Goal: Information Seeking & Learning: Compare options

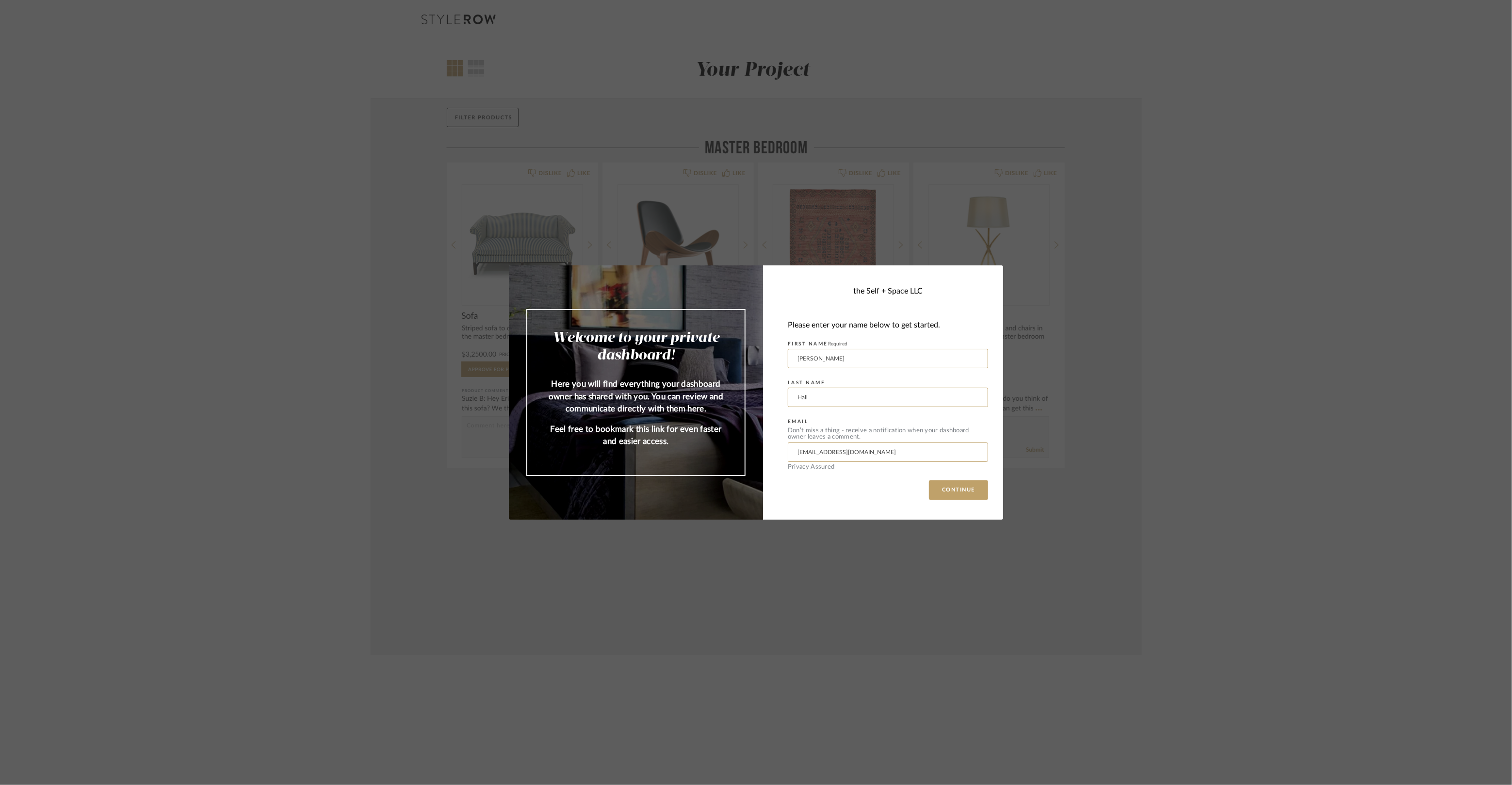
click at [968, 510] on div "the Self + Space LLC Please enter your name below to get started. FIRST NAME Re…" at bounding box center [883, 392] width 240 height 255
click at [975, 484] on button "CONTINUE" at bounding box center [959, 490] width 59 height 20
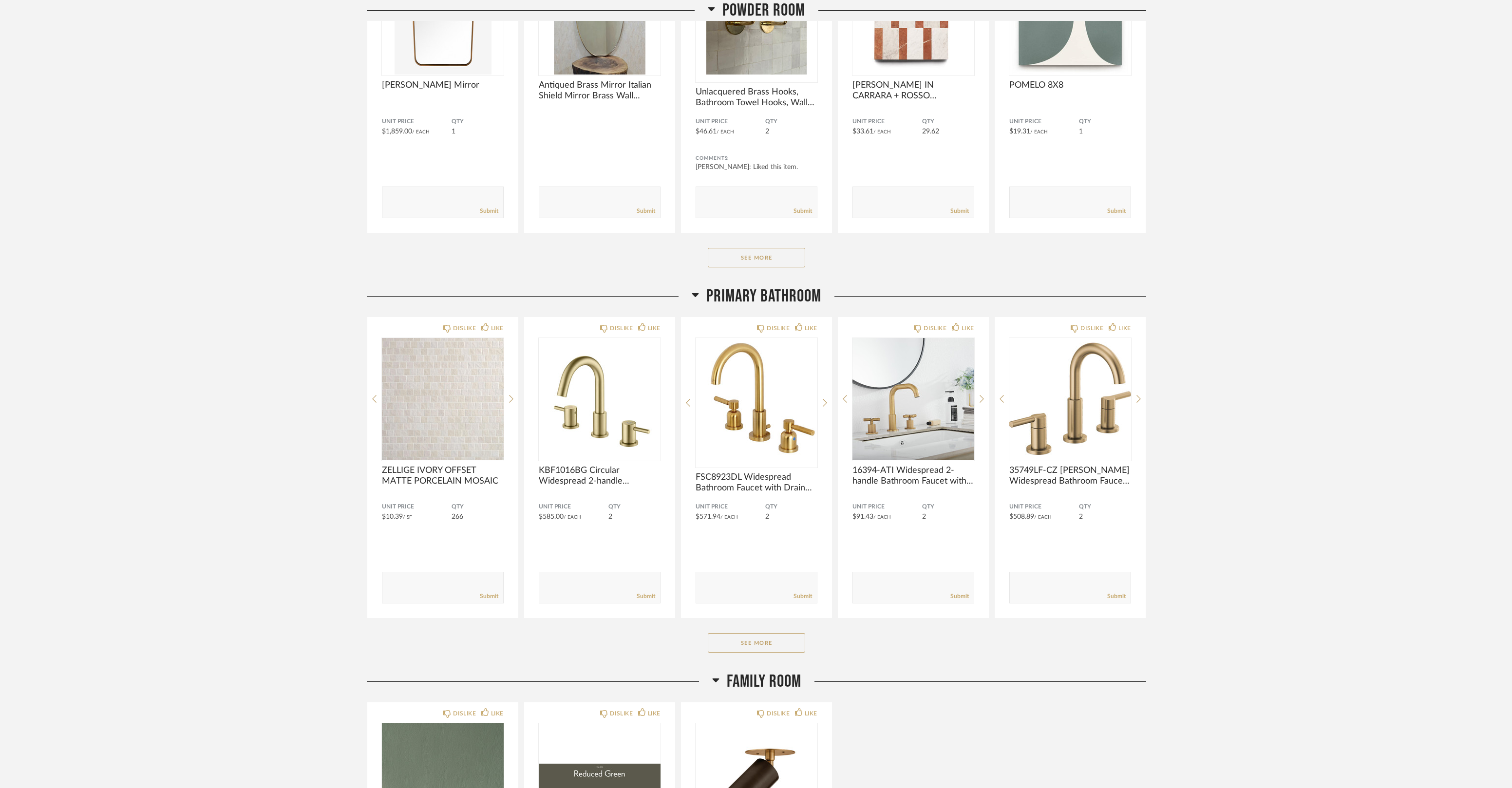
scroll to position [3898, 0]
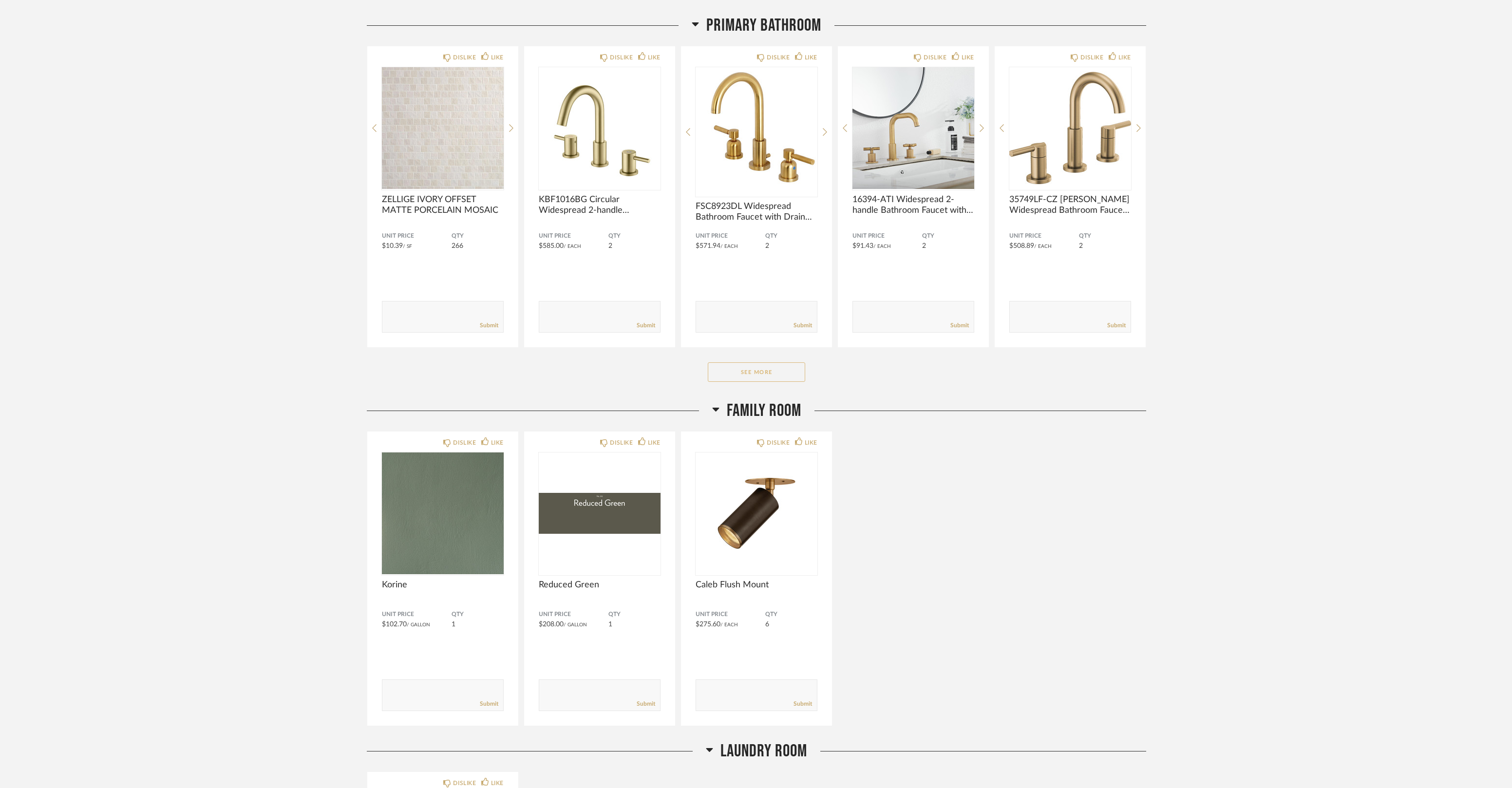
click at [791, 369] on button "See More" at bounding box center [756, 372] width 97 height 20
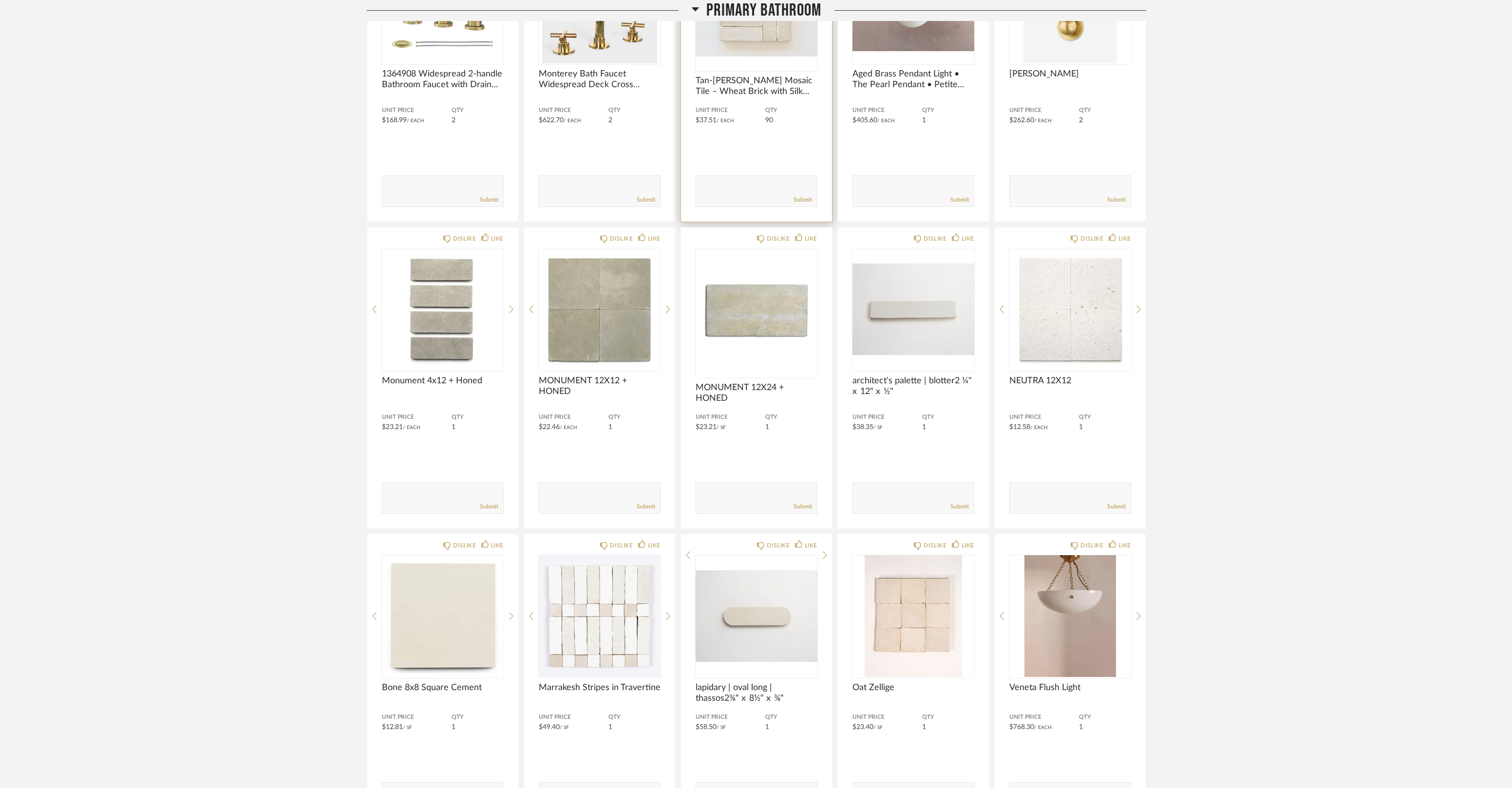
scroll to position [4763, 0]
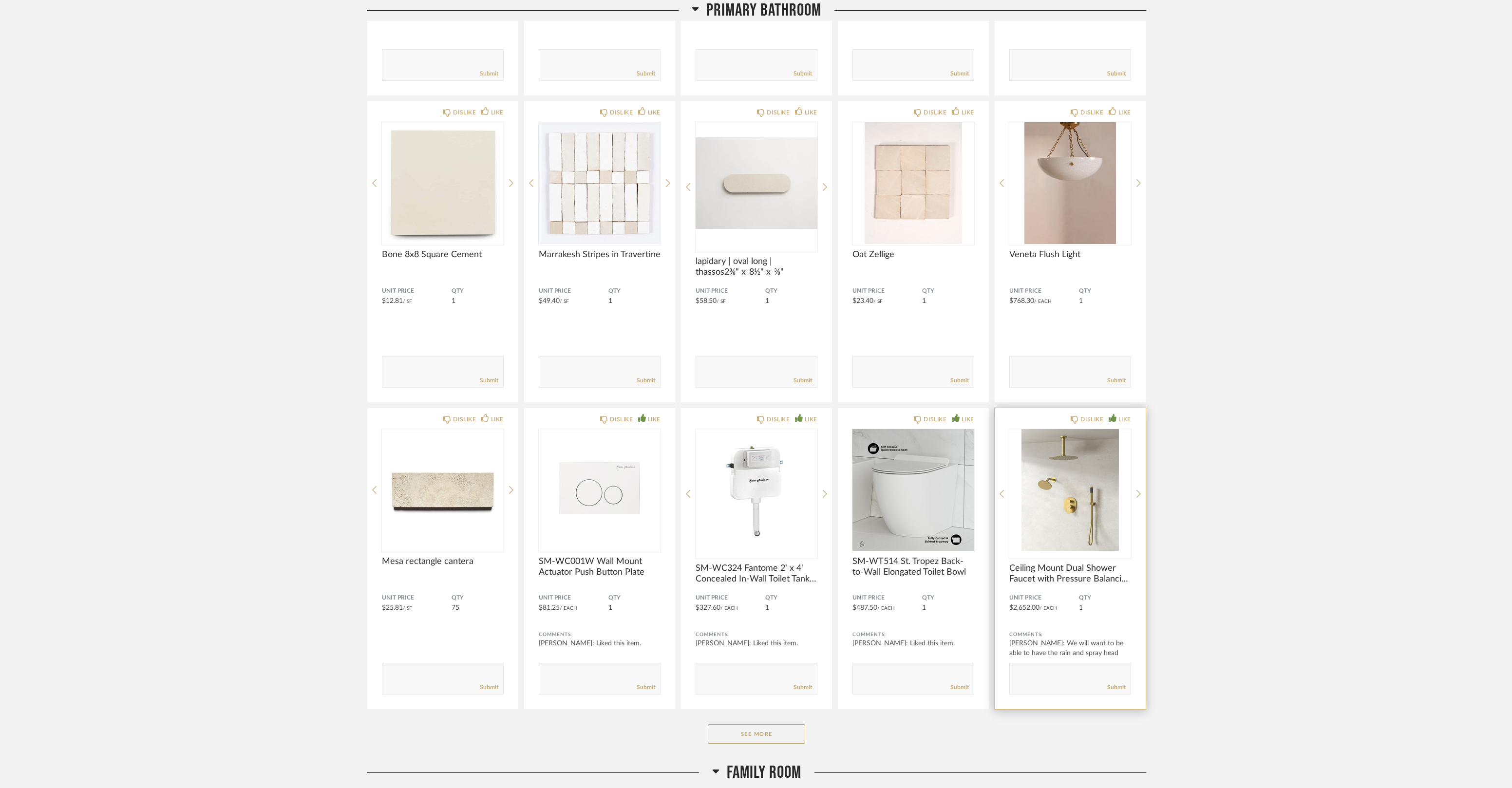
click at [1073, 522] on img "0" at bounding box center [1070, 490] width 122 height 122
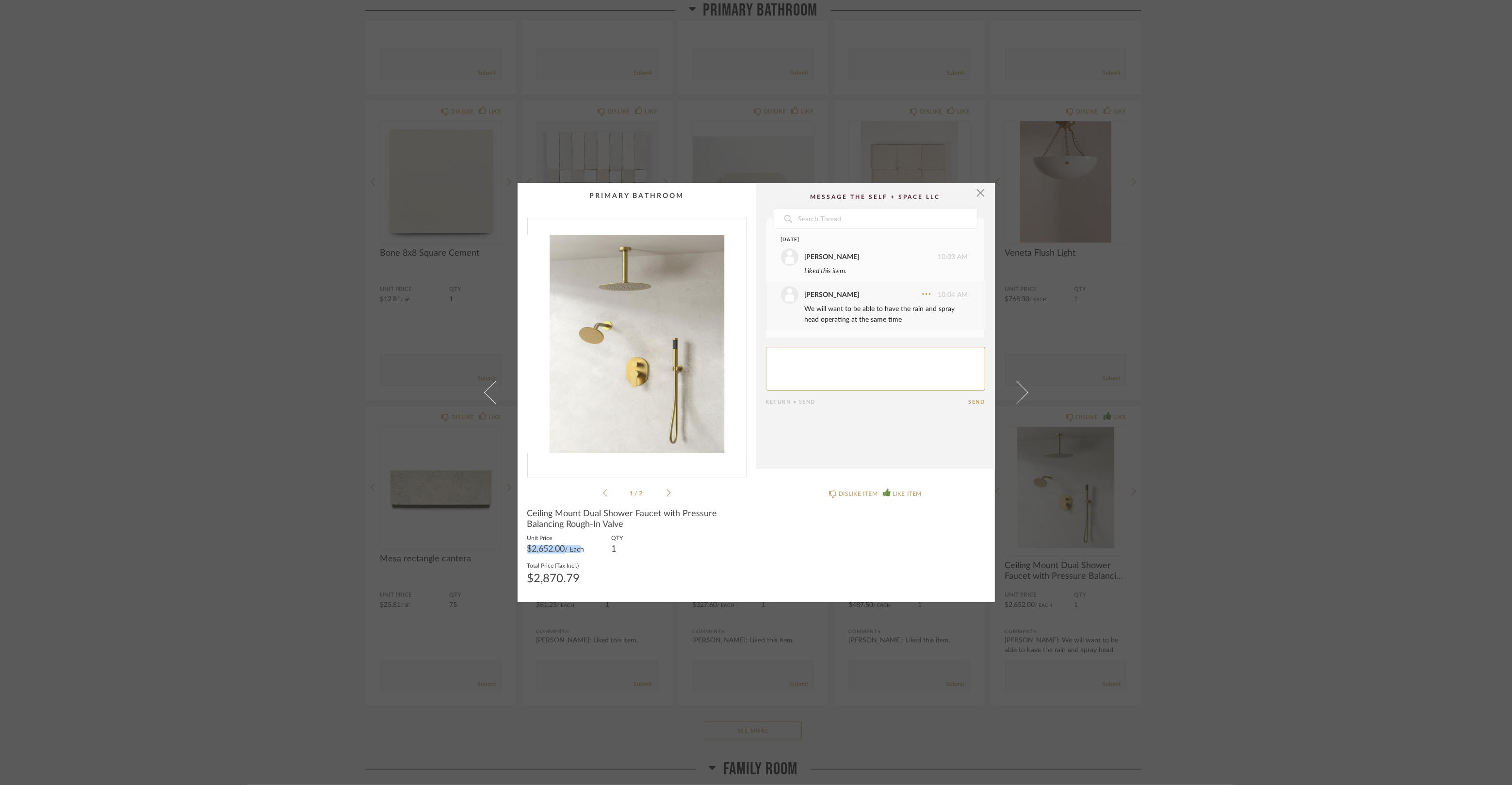
drag, startPoint x: 524, startPoint y: 550, endPoint x: 578, endPoint y: 544, distance: 54.3
click at [578, 544] on fieldset "Unit Price $2,652.00 / Each" at bounding box center [556, 544] width 57 height 20
click at [1020, 391] on span at bounding box center [1016, 392] width 23 height 23
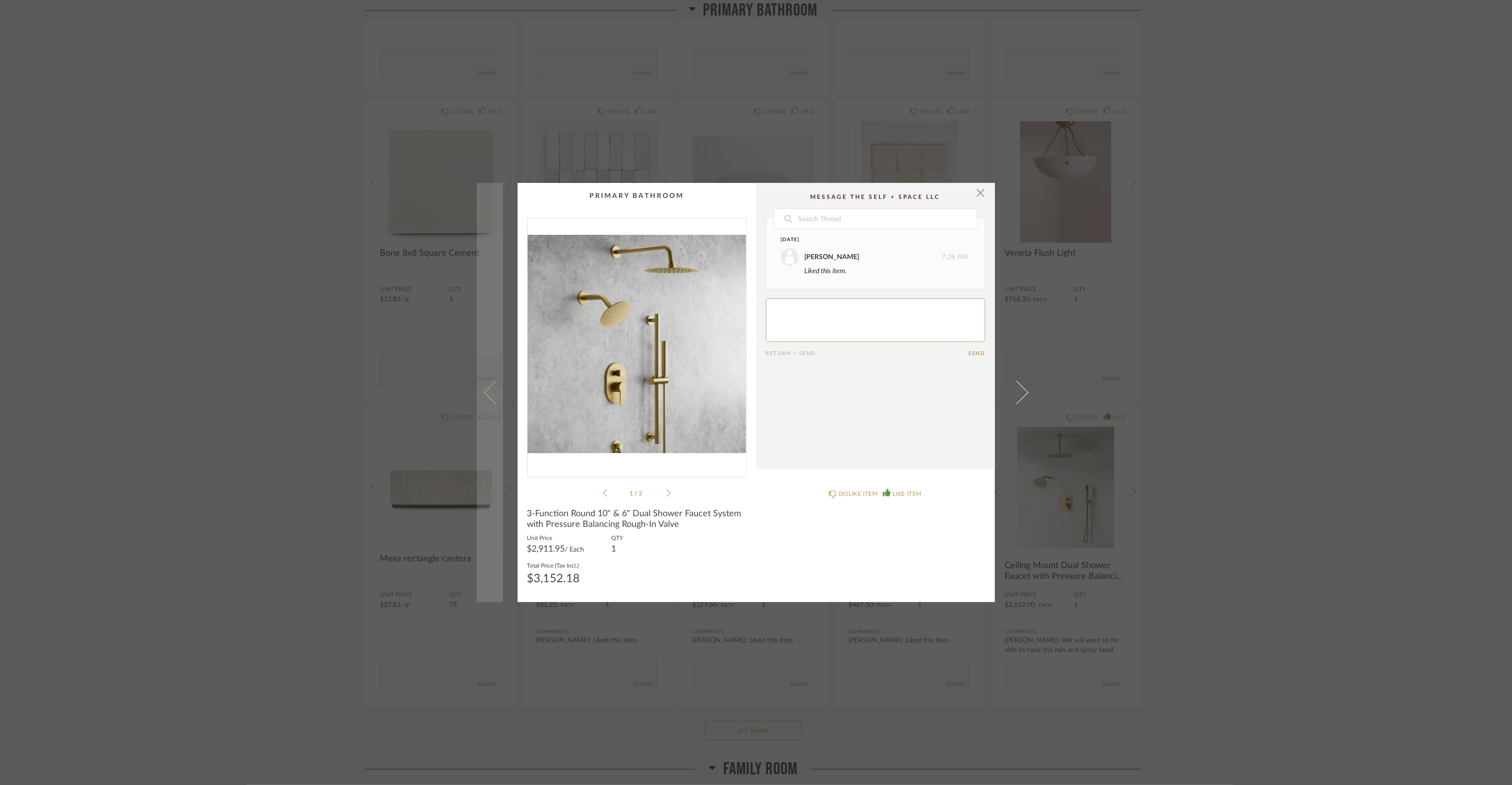
click at [479, 392] on link at bounding box center [490, 392] width 26 height 419
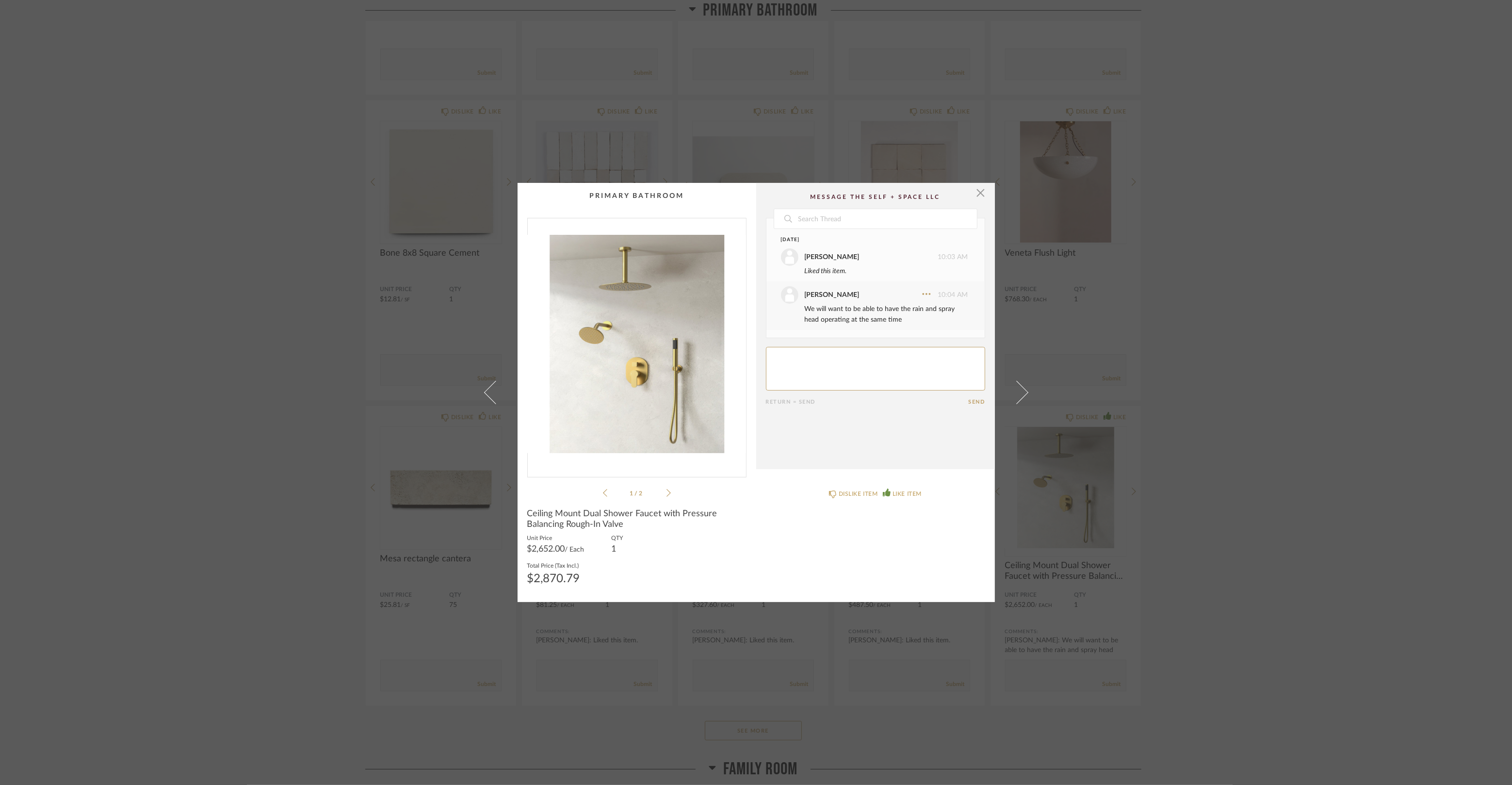
click at [317, 613] on div "× 1 / 2 Date [DATE] [PERSON_NAME] 10:03 AM Liked this item. [PERSON_NAME] 10:04…" at bounding box center [756, 392] width 1512 height 785
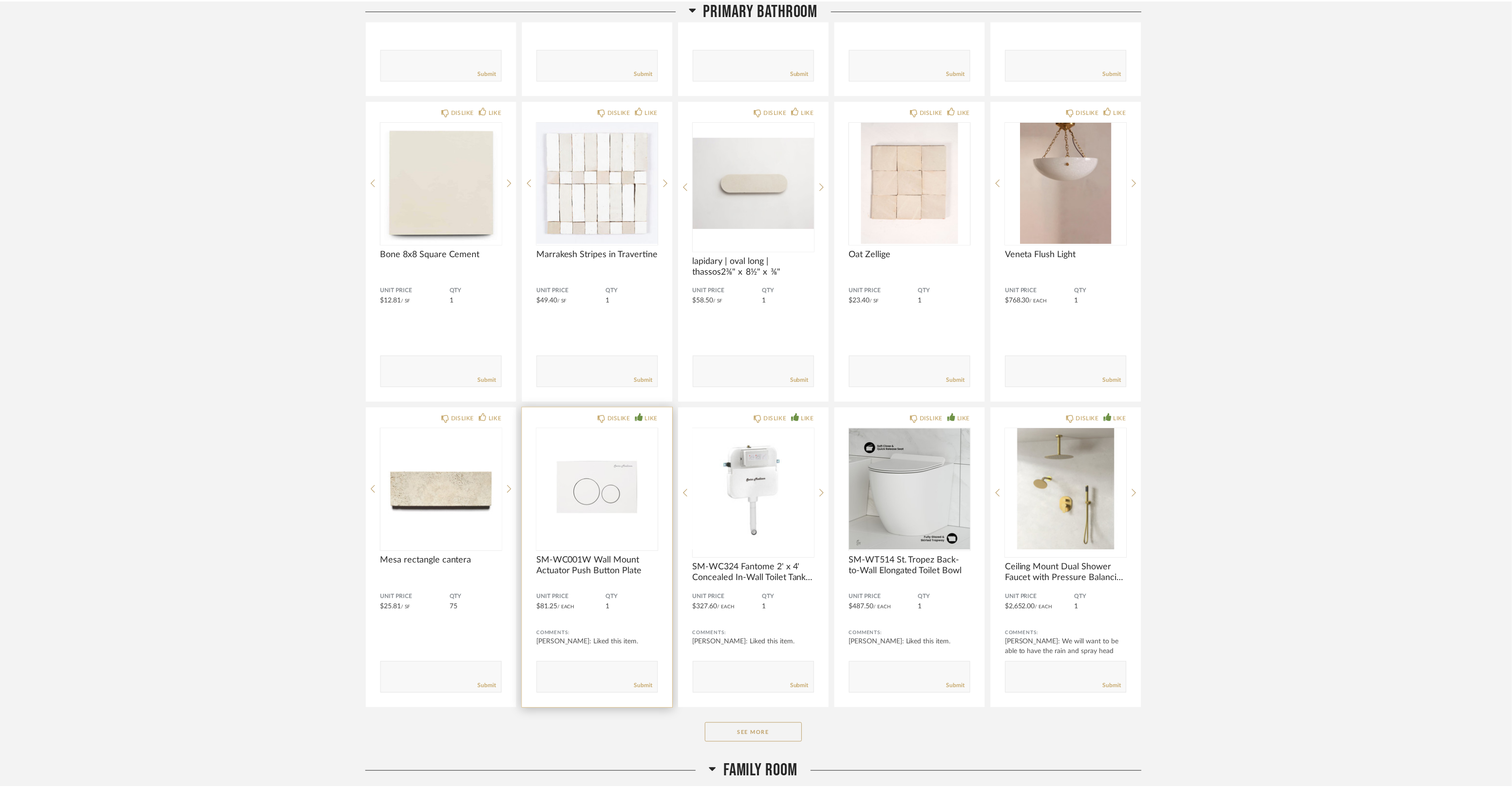
scroll to position [4763, 0]
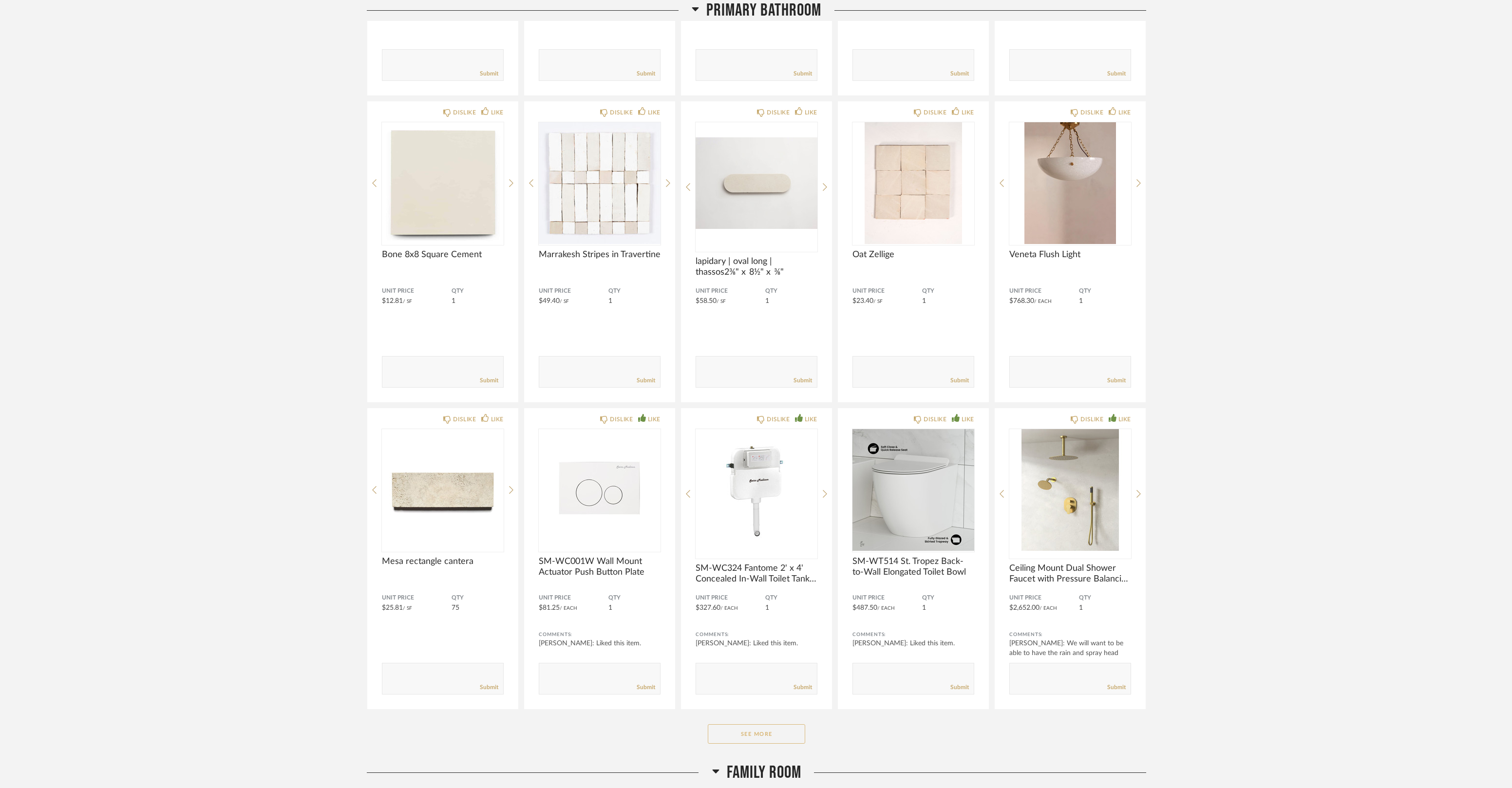
click at [743, 735] on button "See More" at bounding box center [756, 734] width 97 height 20
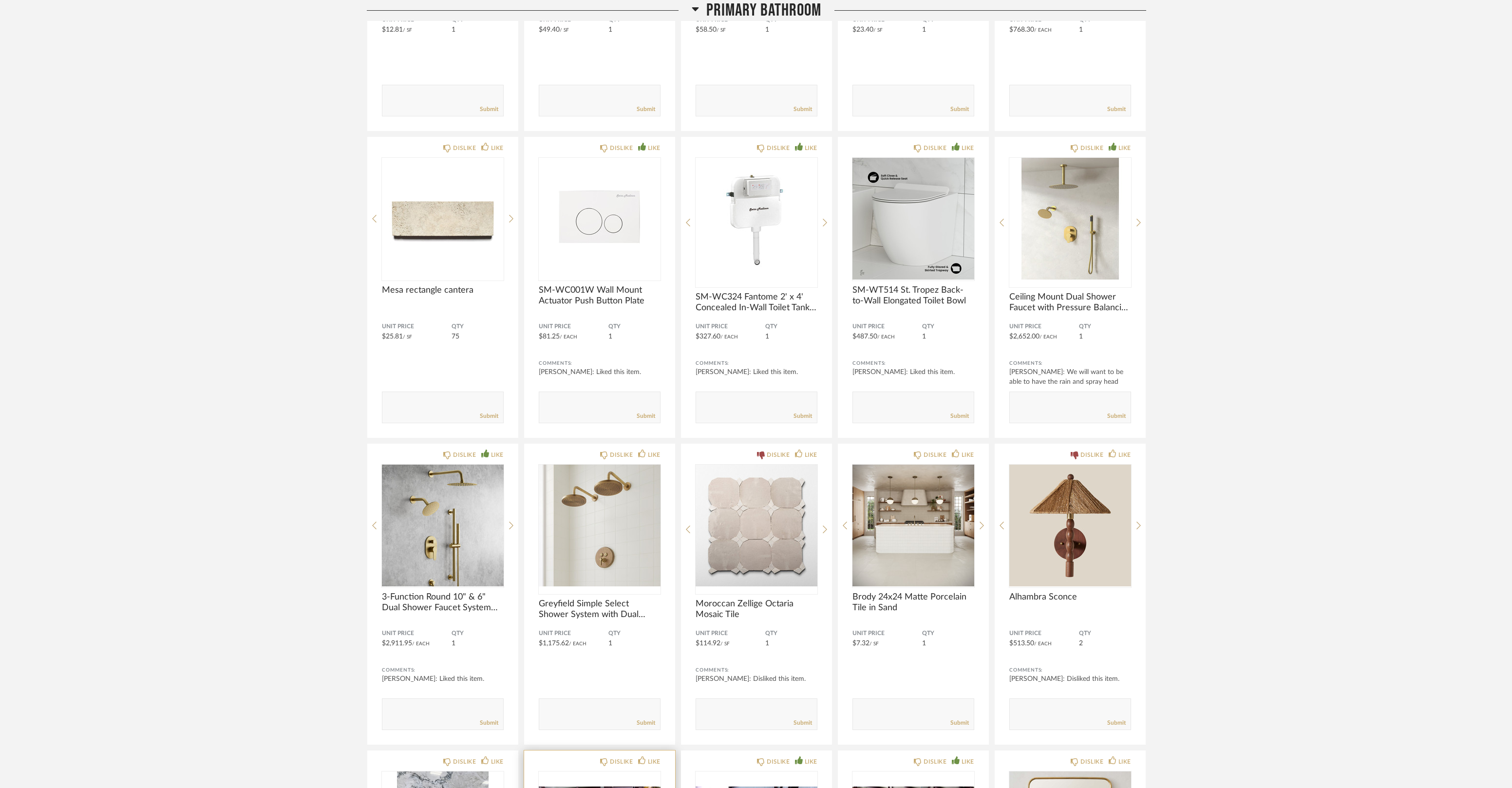
scroll to position [5034, 0]
click at [608, 531] on img "0" at bounding box center [600, 526] width 122 height 122
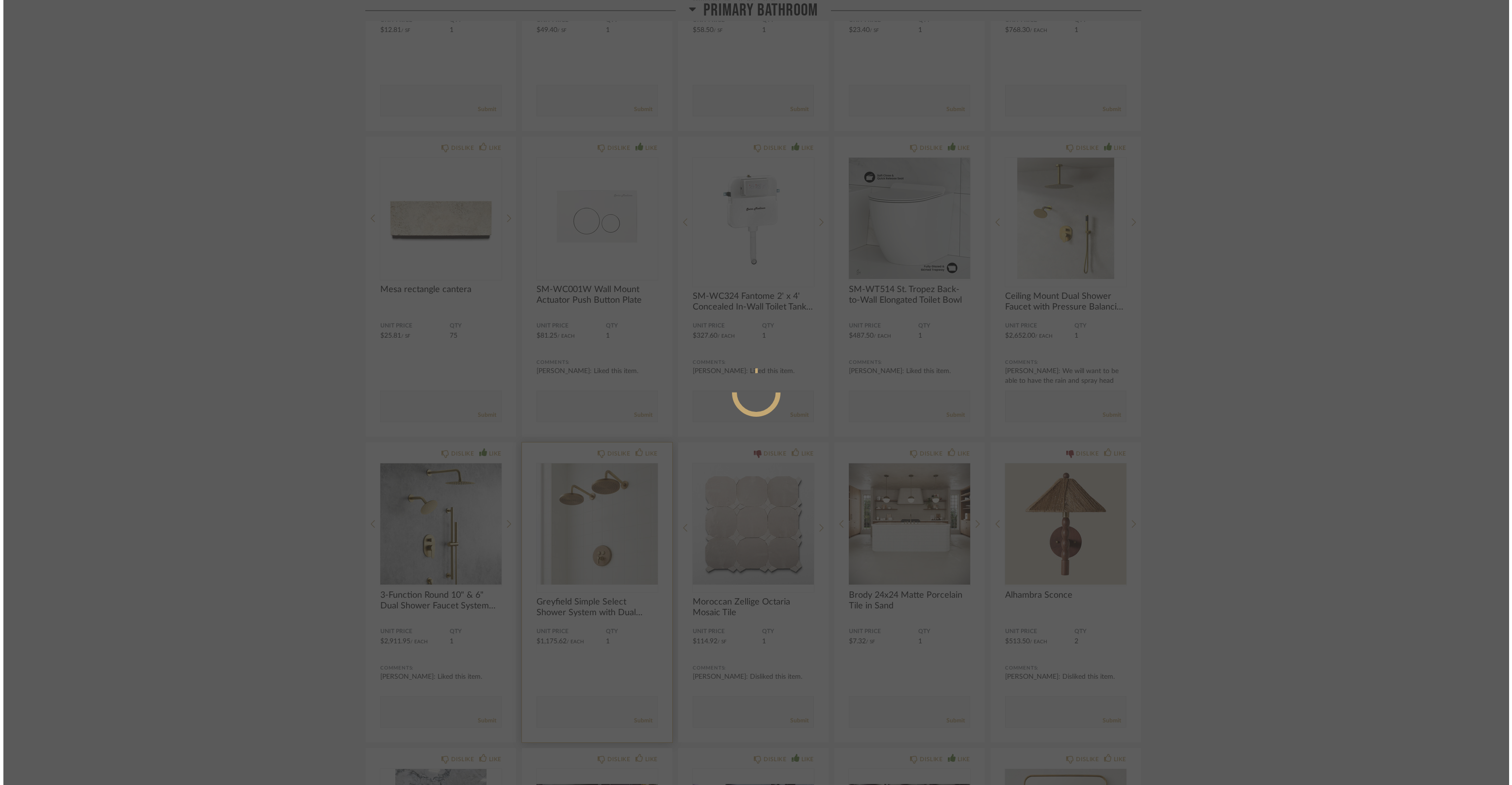
scroll to position [0, 0]
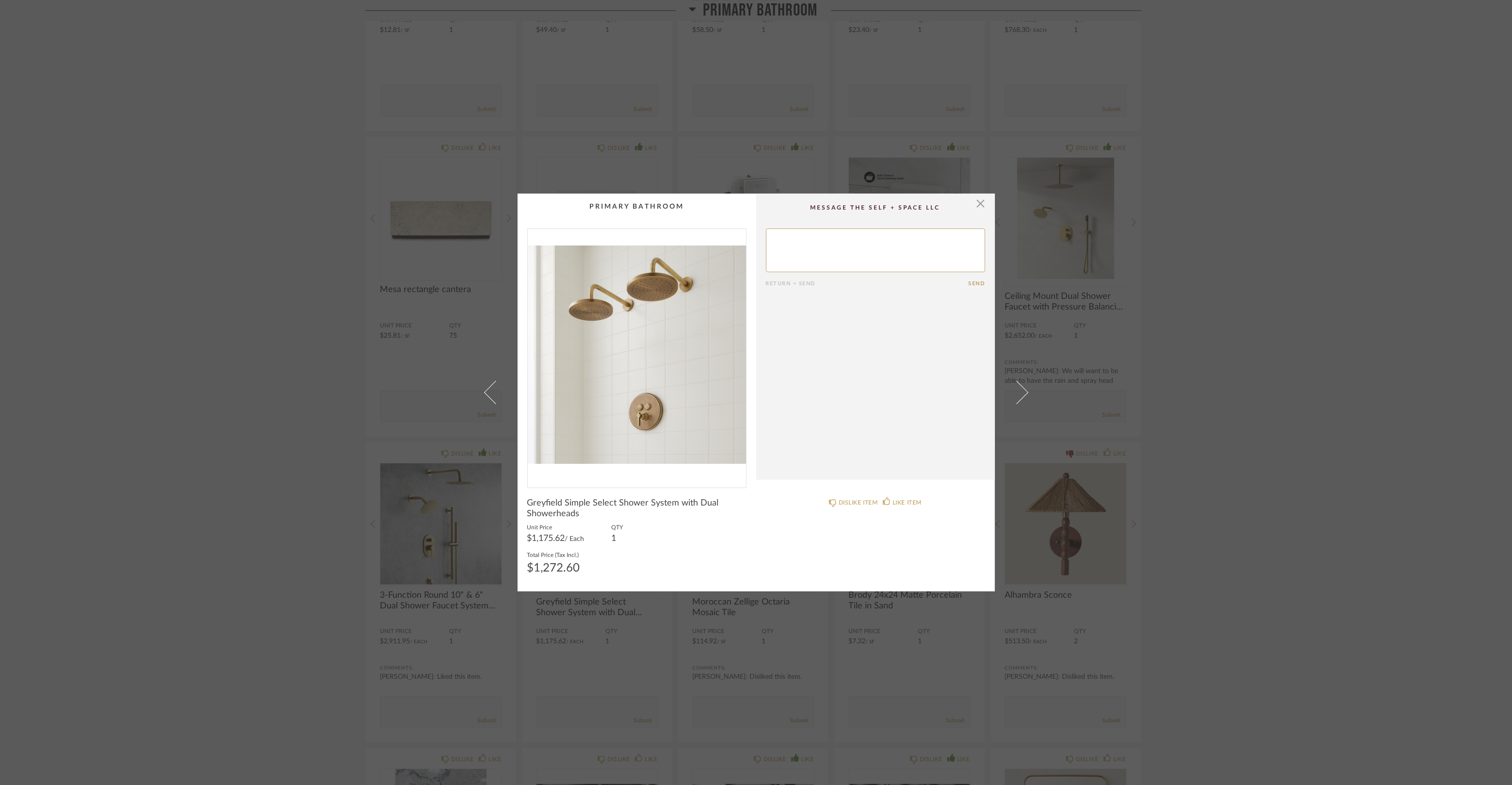
click at [1107, 207] on div "× Return = Send Send Greyfield Simple Select Shower System with Dual Showerhead…" at bounding box center [756, 392] width 1512 height 785
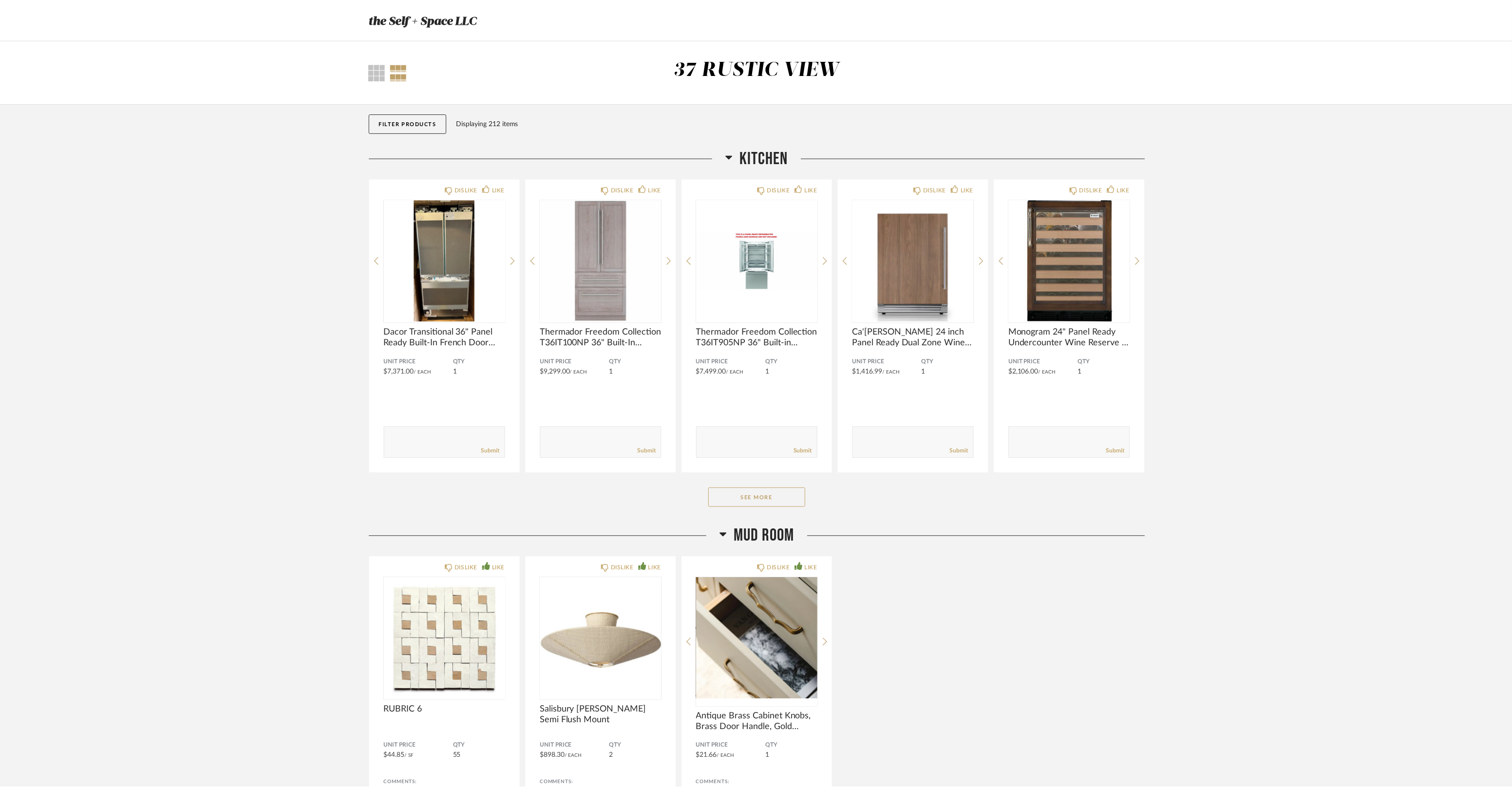
scroll to position [5034, 0]
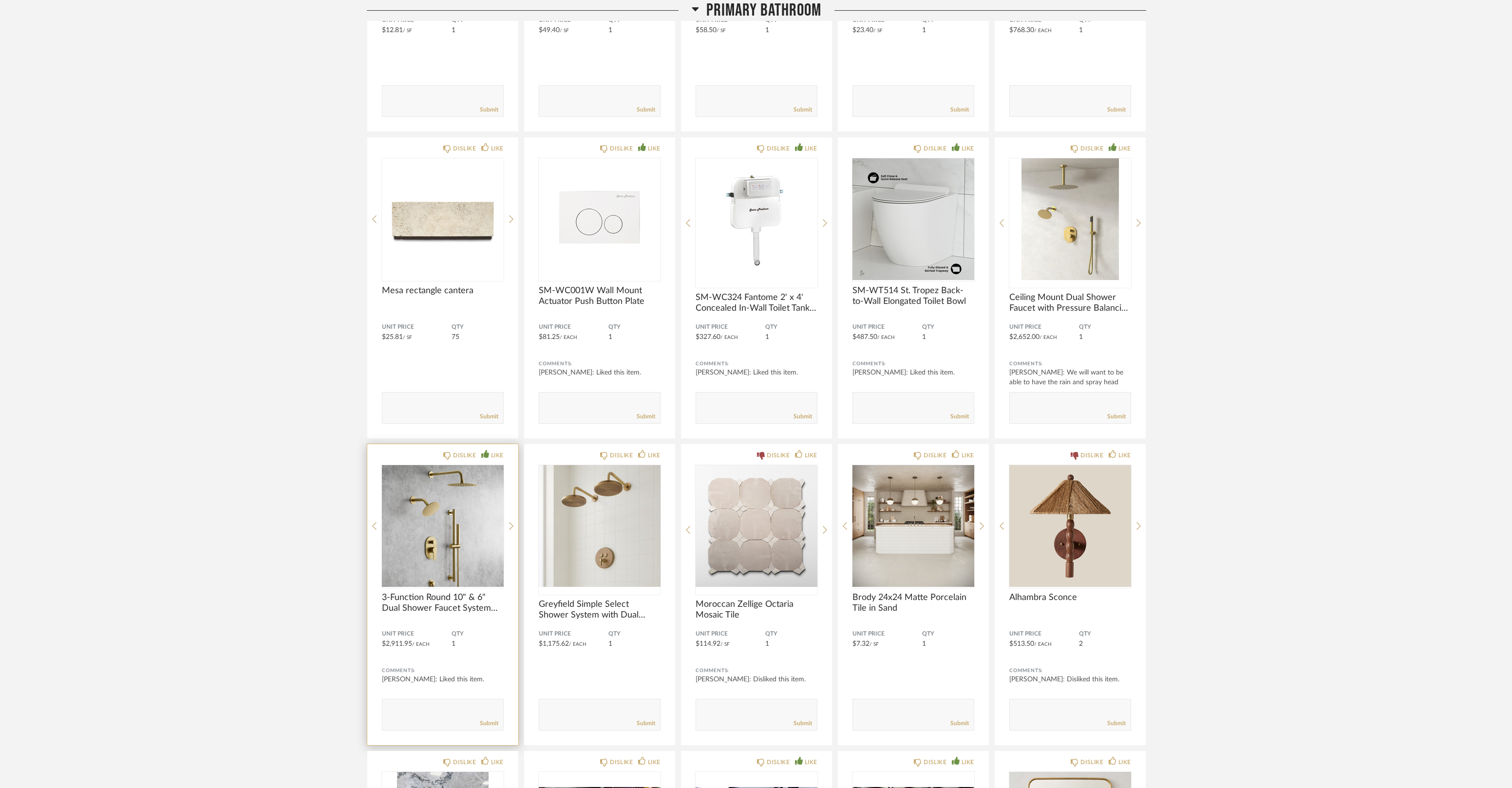
drag, startPoint x: 415, startPoint y: 534, endPoint x: 427, endPoint y: 534, distance: 12.0
click at [416, 534] on div at bounding box center [443, 526] width 122 height 122
click at [1037, 237] on img "0" at bounding box center [1070, 219] width 122 height 122
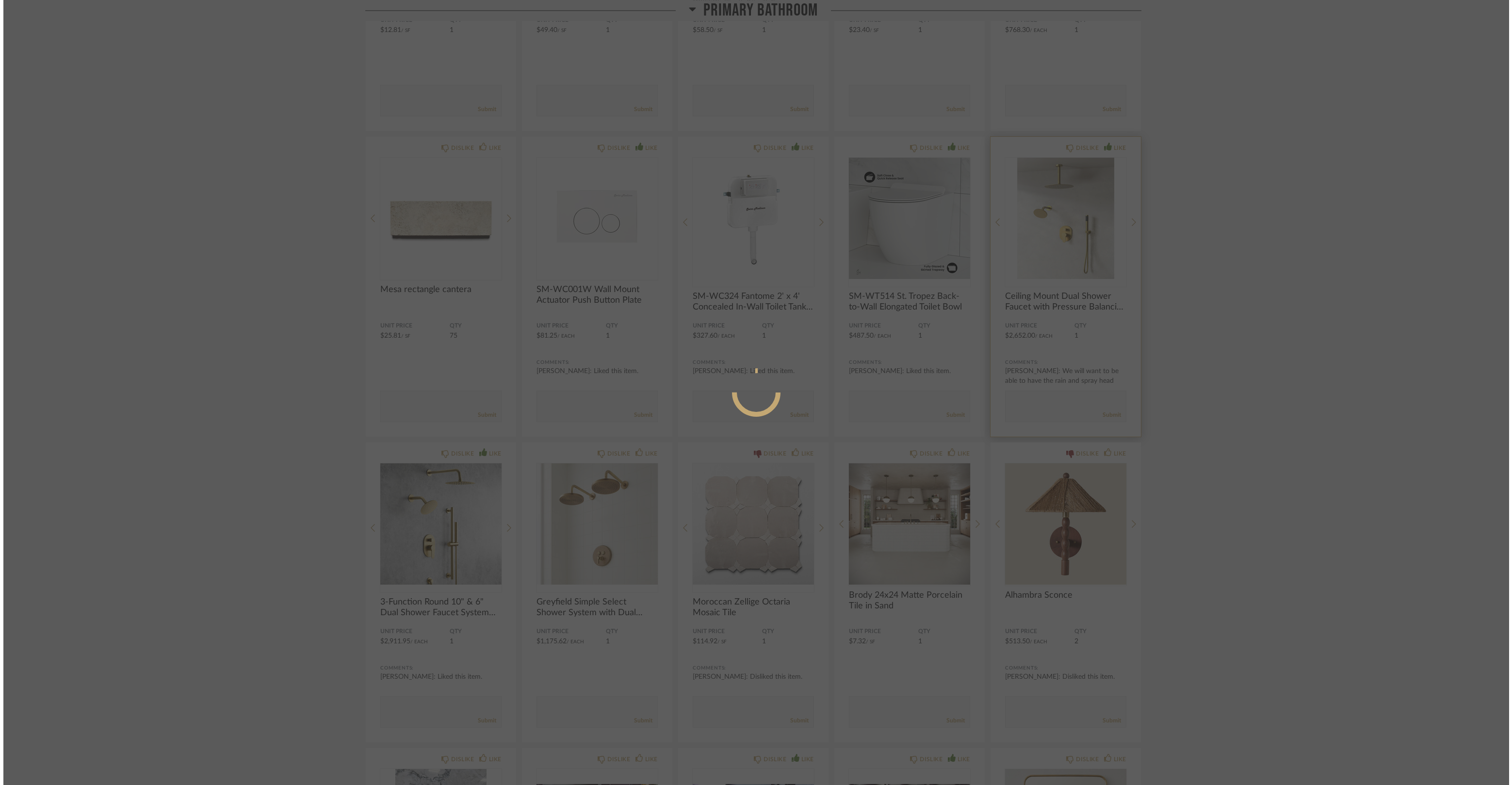
scroll to position [0, 0]
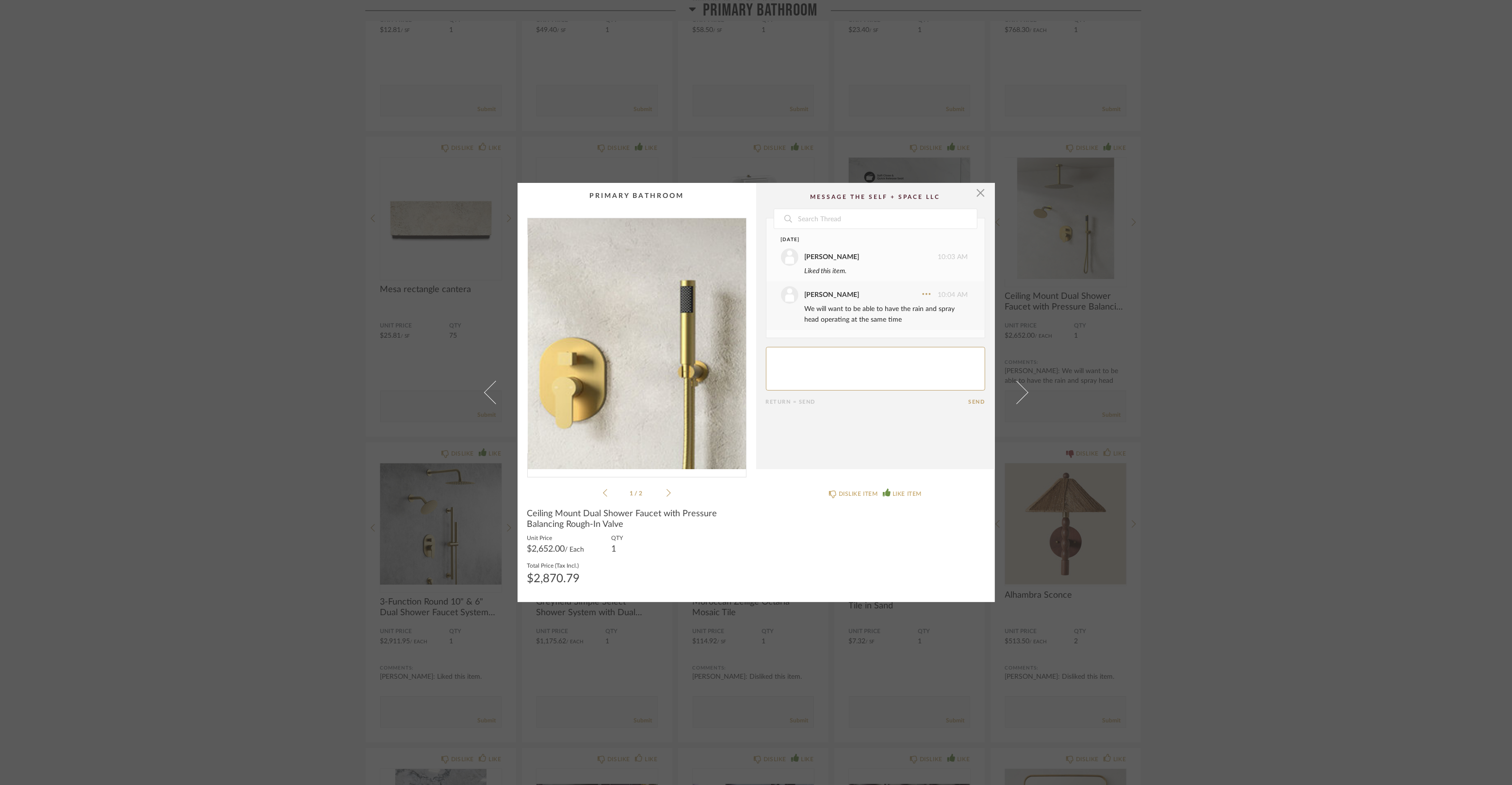
click at [655, 360] on img "0" at bounding box center [637, 344] width 218 height 251
